Goal: Obtain resource: Download file/media

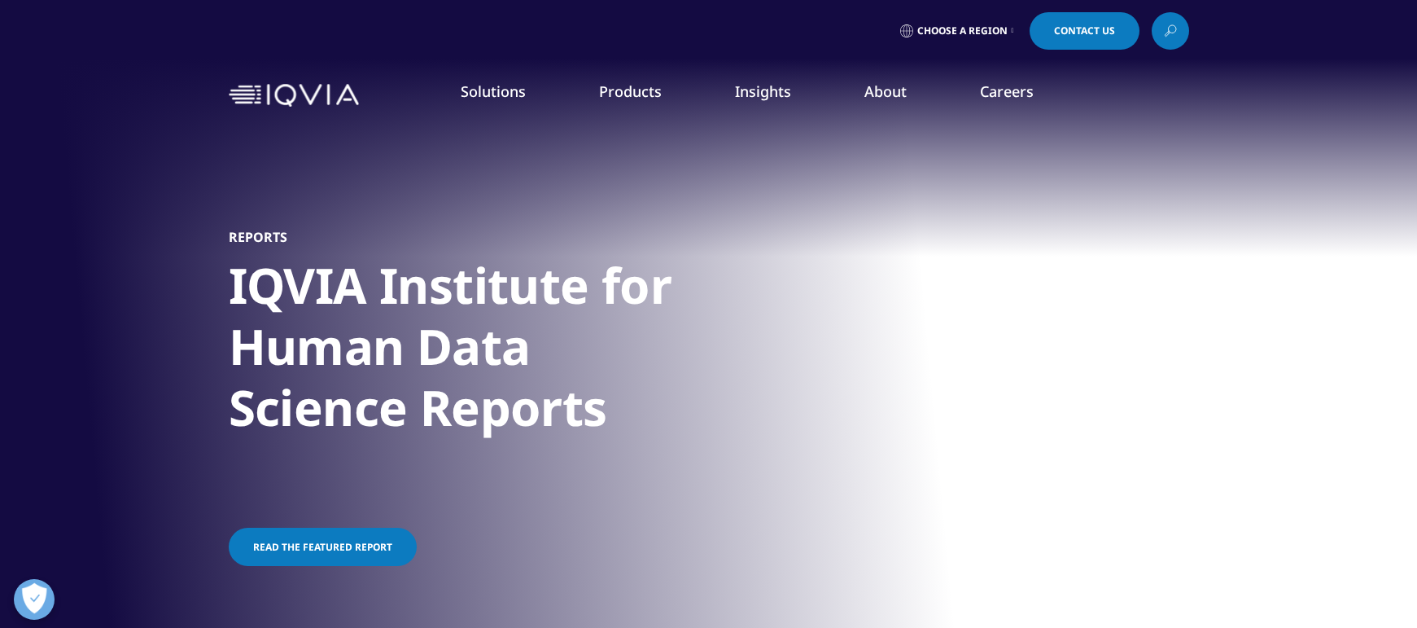
click at [310, 563] on link "Read the featured report" at bounding box center [323, 546] width 188 height 38
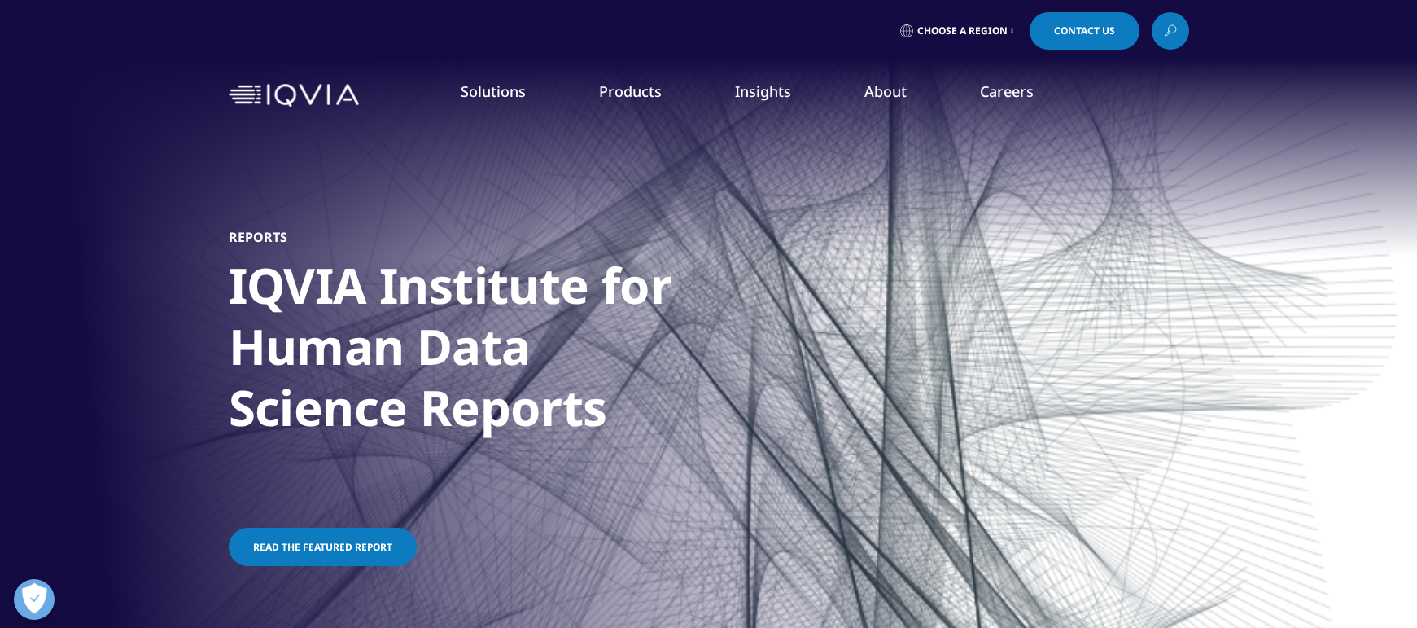
click at [313, 554] on link "Read the featured report" at bounding box center [323, 546] width 188 height 38
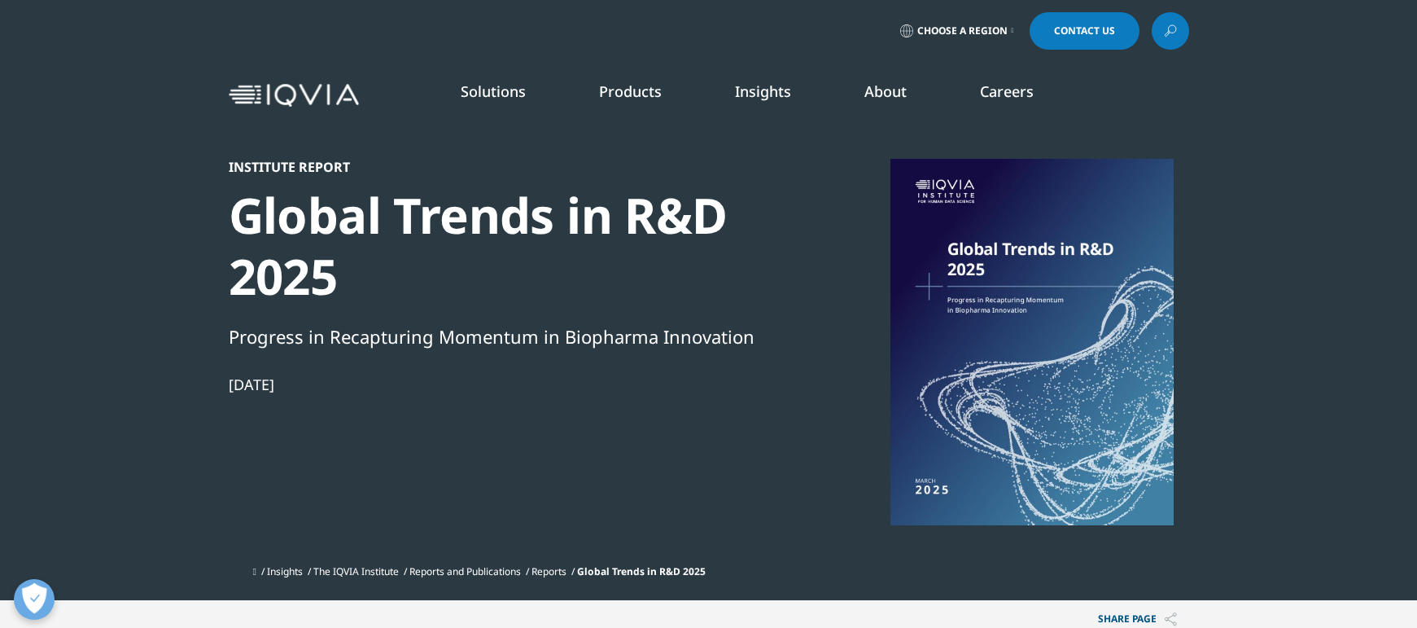
click at [748, 94] on link "Insights" at bounding box center [763, 91] width 56 height 20
click at [749, 94] on link "Insights" at bounding box center [763, 91] width 56 height 20
click at [750, 97] on link "Insights" at bounding box center [763, 91] width 56 height 20
click at [442, 300] on link "SEE LATEST REPORTS" at bounding box center [508, 297] width 293 height 14
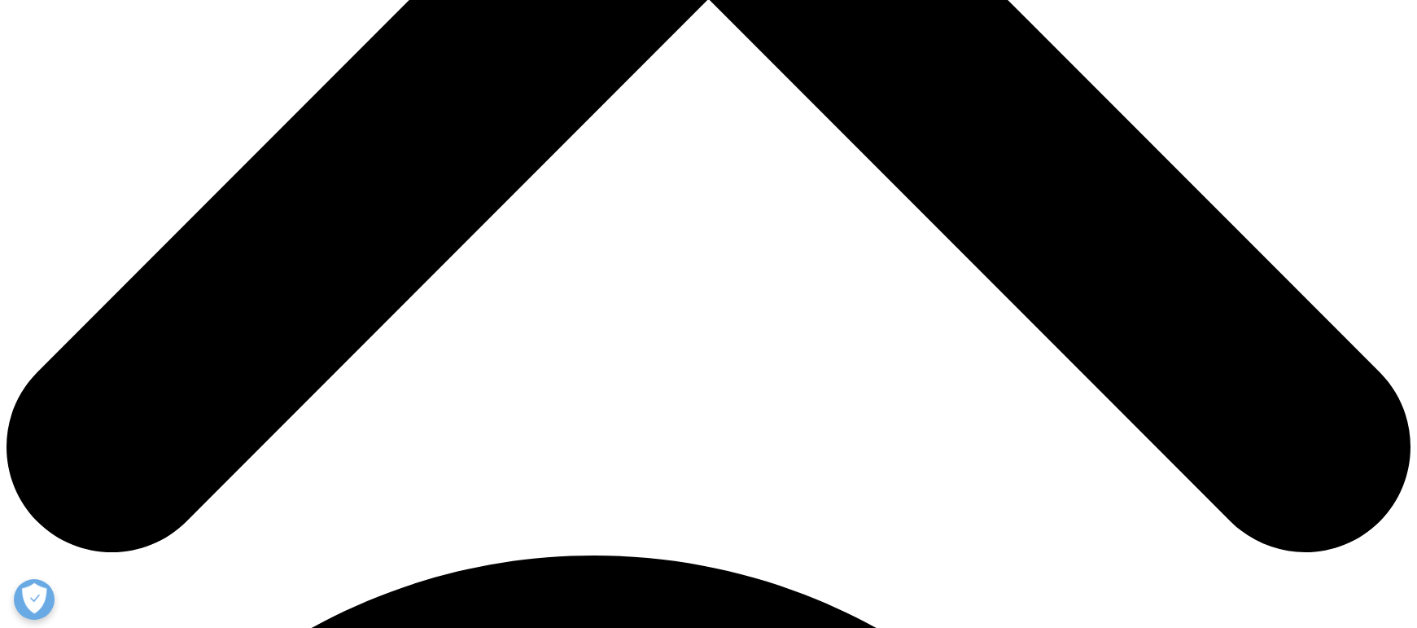
scroll to position [926, 0]
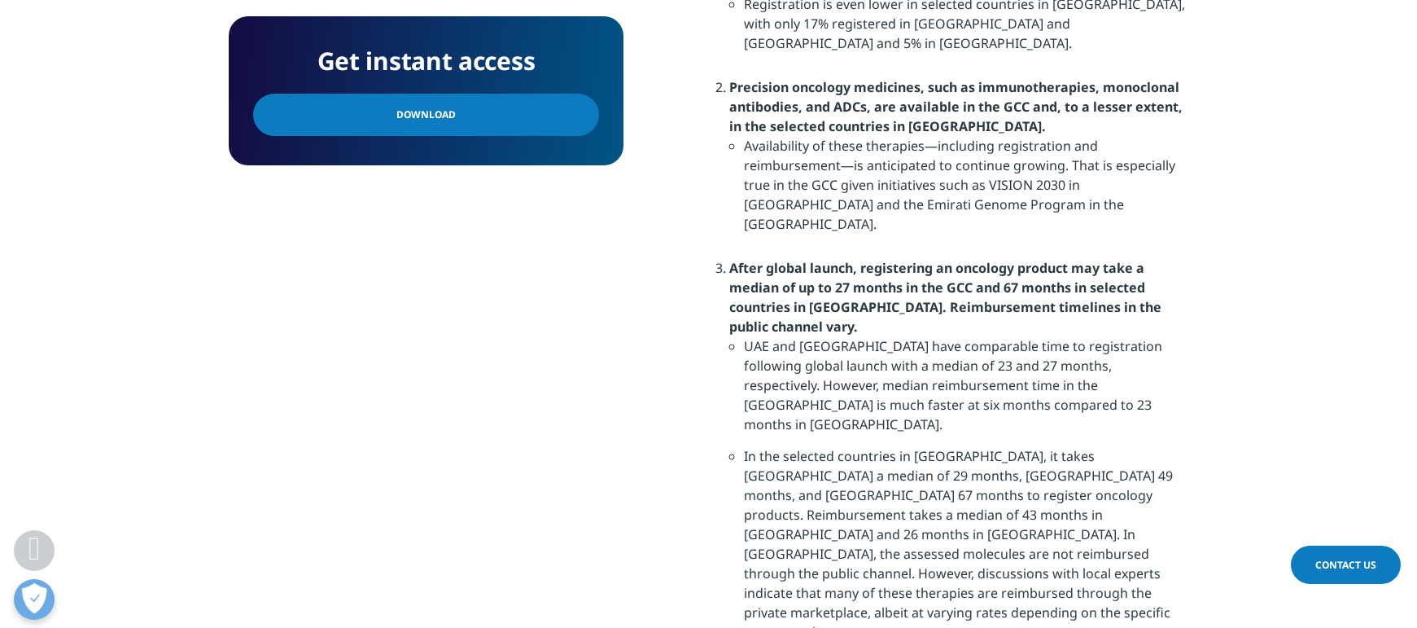
scroll to position [1985, 0]
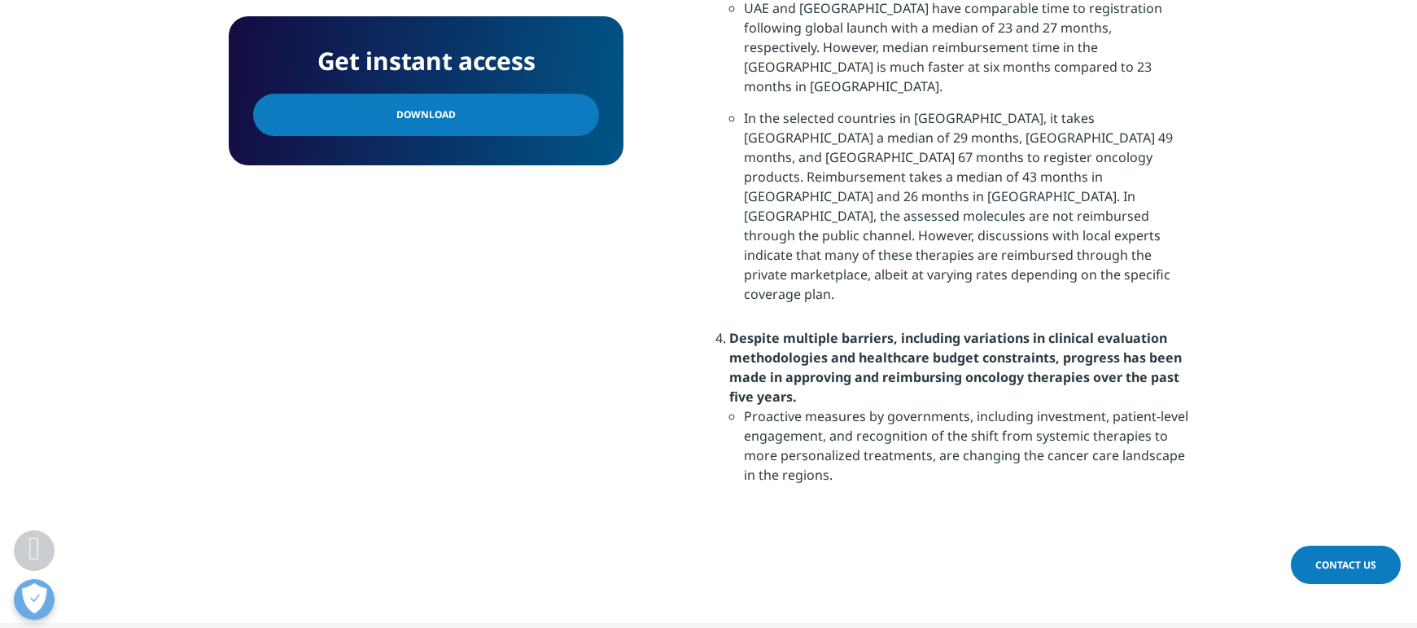
click at [448, 111] on link "Download" at bounding box center [426, 115] width 346 height 42
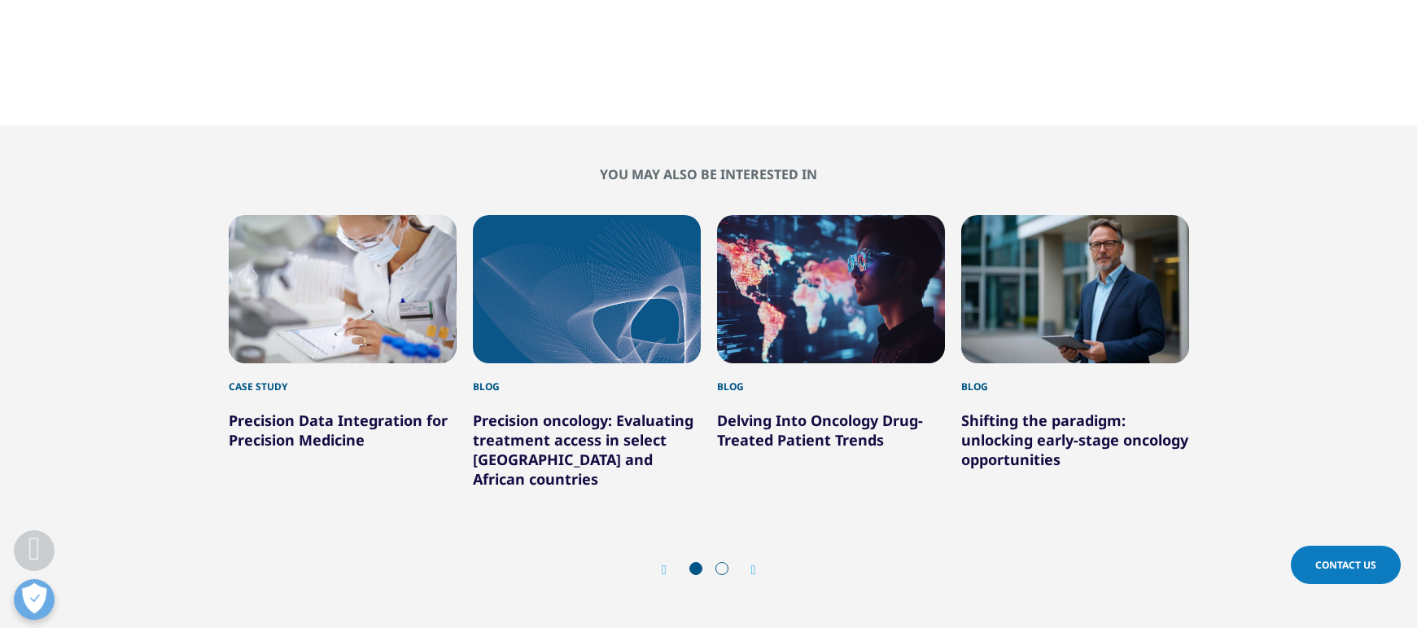
scroll to position [2458, 0]
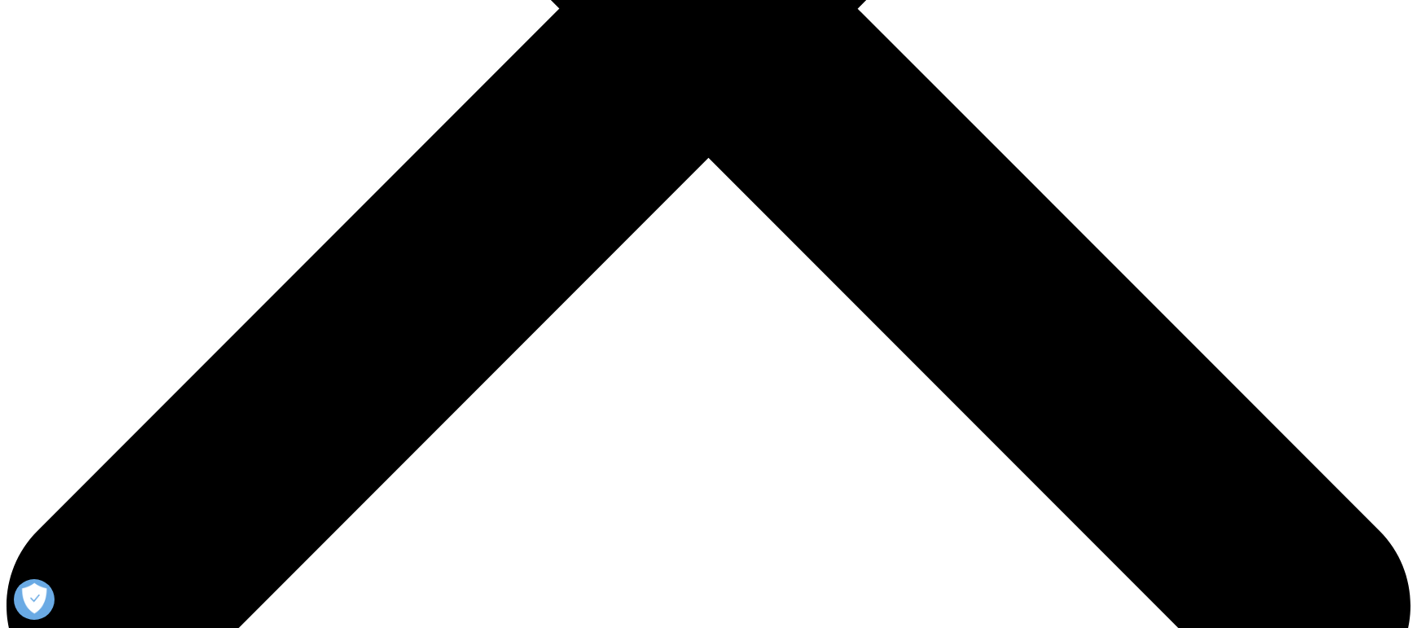
scroll to position [765, 0]
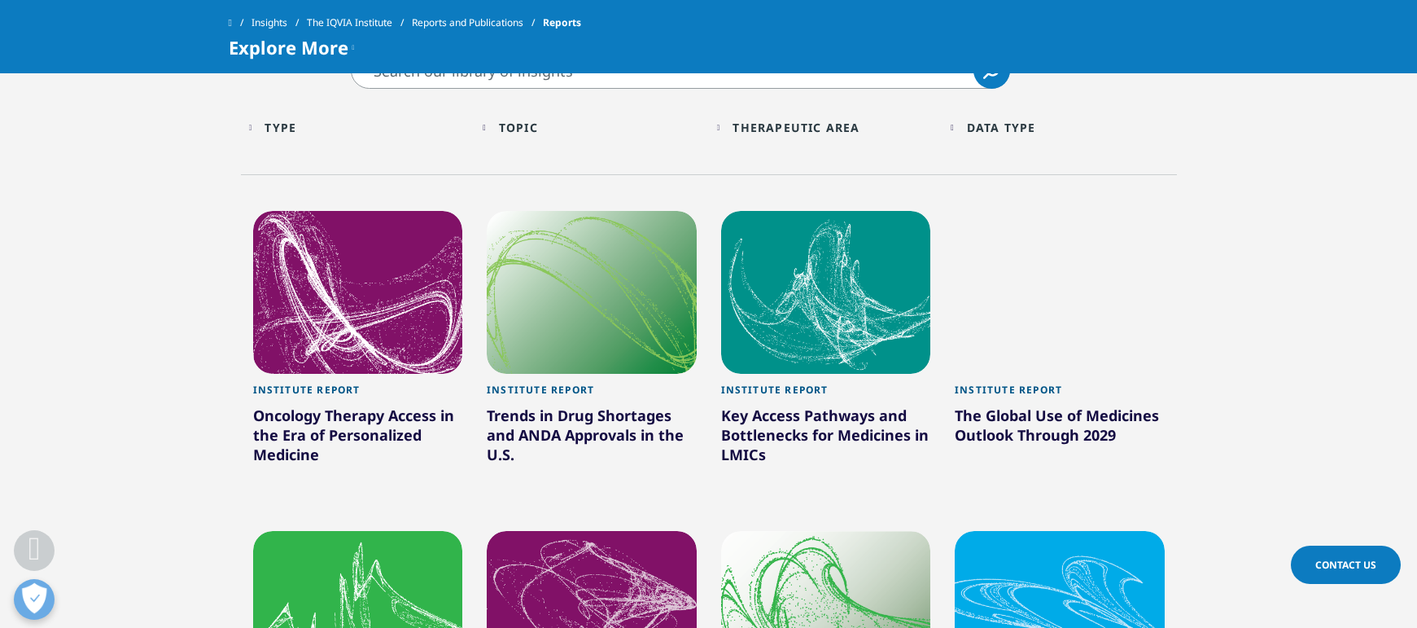
click at [1035, 431] on div "The Global Use of Medicines Outlook Through 2029" at bounding box center [1060, 428] width 210 height 46
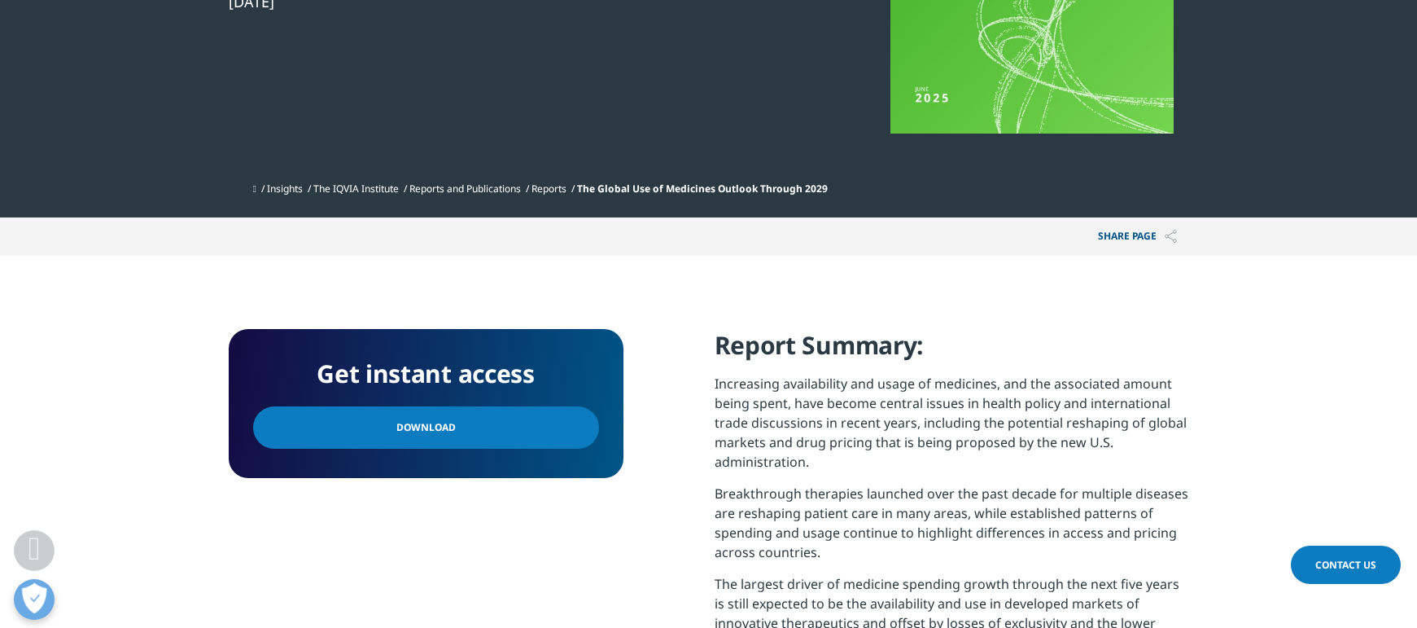
scroll to position [524, 0]
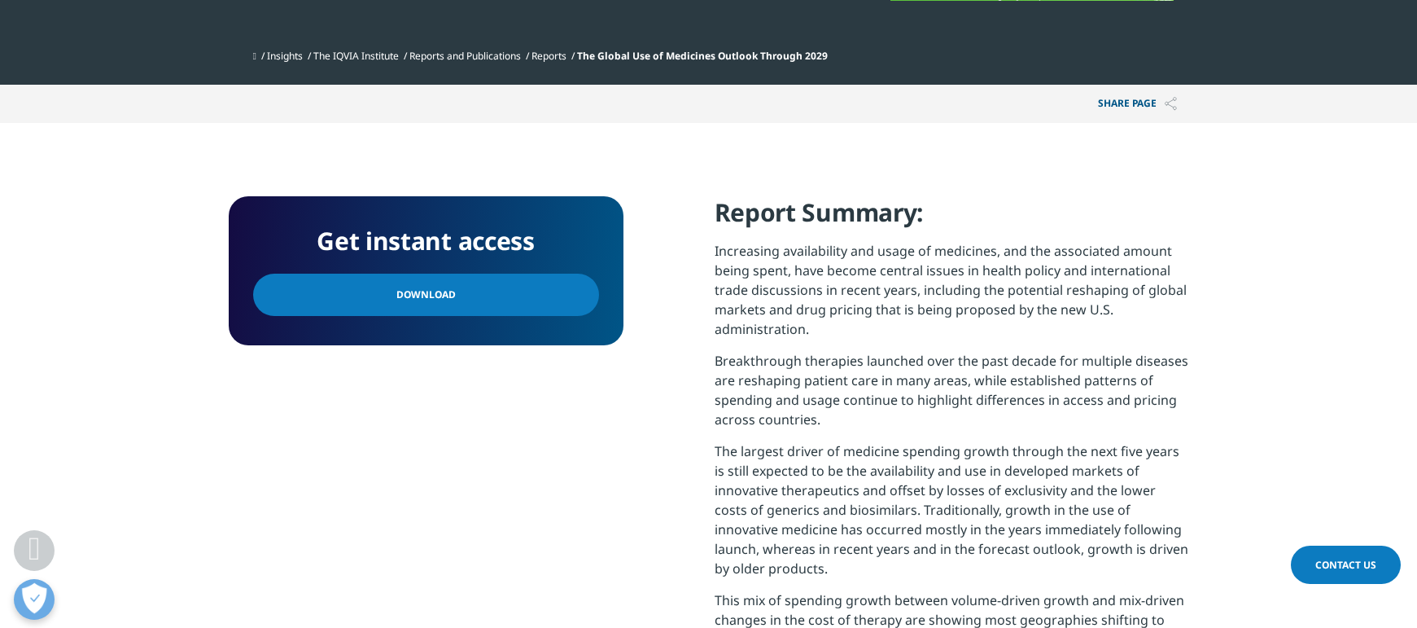
click at [458, 305] on link "Download" at bounding box center [426, 294] width 346 height 42
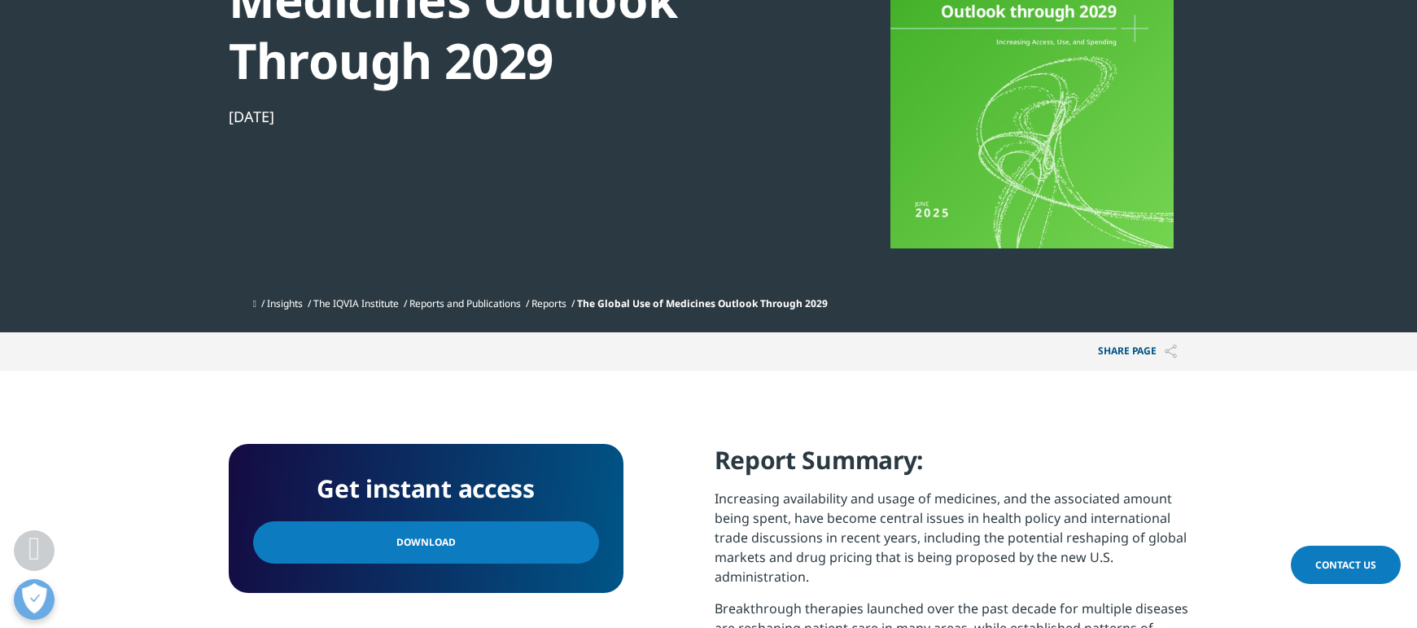
scroll to position [156, 0]
